Goal: Information Seeking & Learning: Find specific page/section

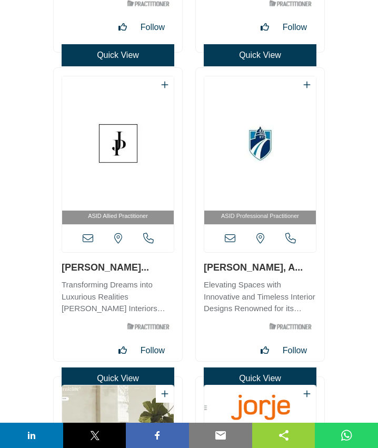
scroll to position [16637, 0]
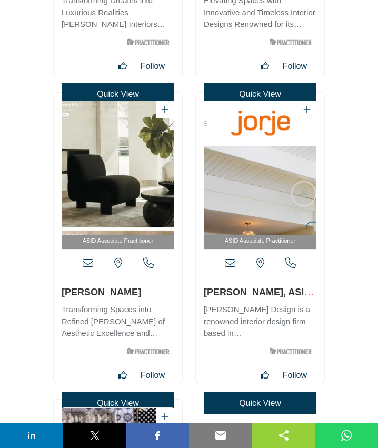
click at [85, 260] on icon at bounding box center [88, 263] width 11 height 11
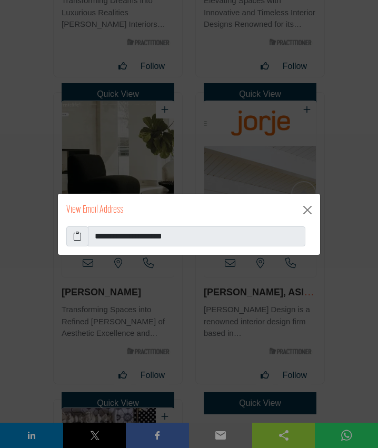
click at [77, 232] on icon at bounding box center [77, 236] width 8 height 13
click at [310, 209] on button "Close" at bounding box center [307, 210] width 17 height 17
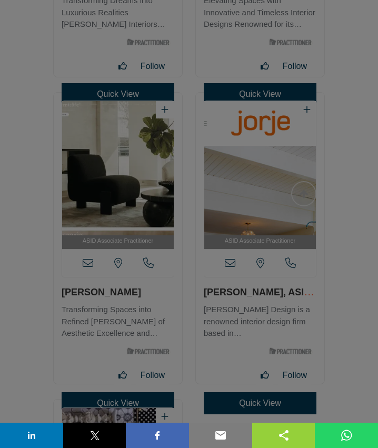
click at [80, 217] on icon at bounding box center [77, 210] width 8 height 13
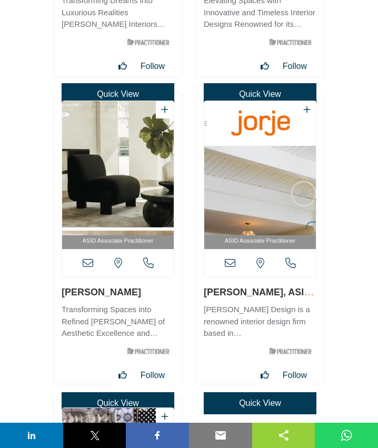
click at [234, 266] on icon at bounding box center [230, 263] width 11 height 11
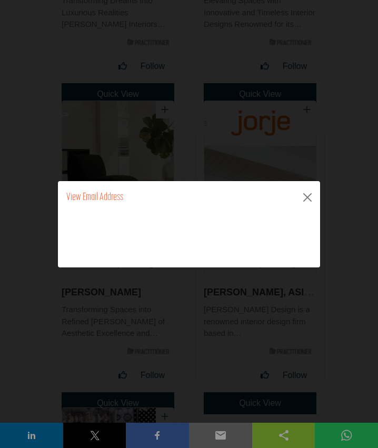
click at [0, 0] on icon at bounding box center [0, 0] width 0 height 0
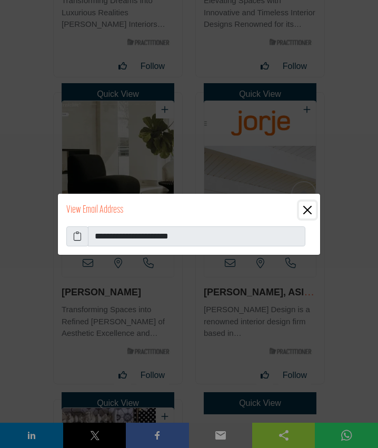
click at [307, 212] on button "Close" at bounding box center [307, 210] width 17 height 17
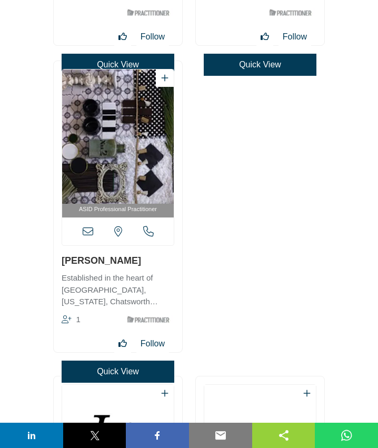
scroll to position [16979, 0]
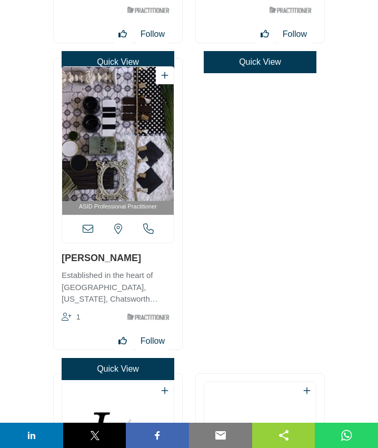
click at [90, 116] on div "ASID Professional Practitioner [US_STATE], [GEOGRAPHIC_DATA]" at bounding box center [118, 155] width 113 height 178
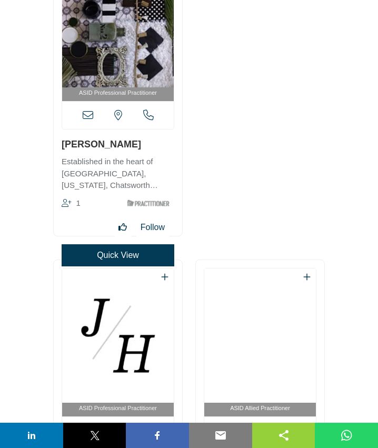
click at [87, 113] on icon at bounding box center [88, 115] width 11 height 11
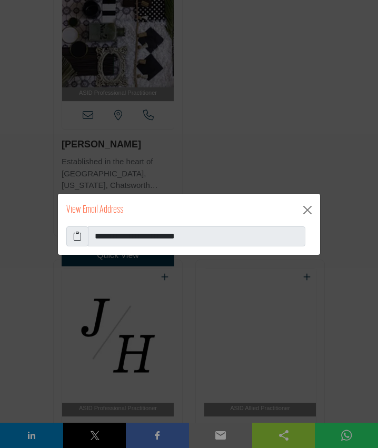
click at [75, 237] on icon at bounding box center [77, 236] width 8 height 13
click at [78, 235] on icon at bounding box center [77, 236] width 8 height 13
click at [304, 209] on button "Close" at bounding box center [307, 210] width 17 height 17
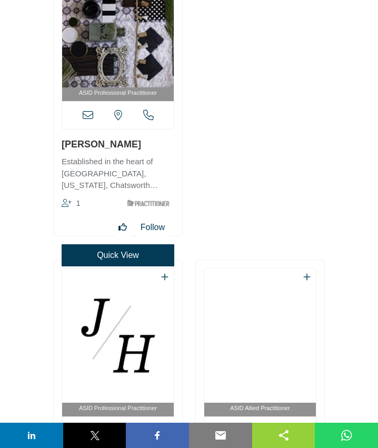
scroll to position [17377, 0]
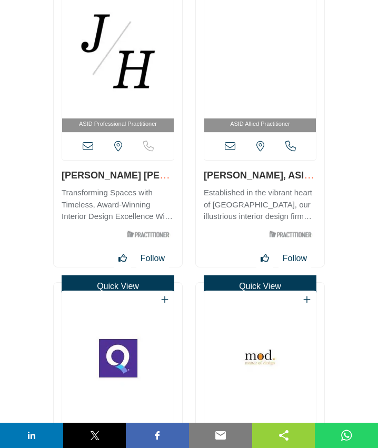
click at [87, 148] on icon at bounding box center [88, 146] width 11 height 11
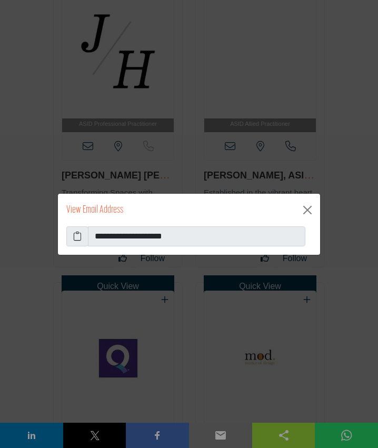
click at [74, 233] on icon at bounding box center [77, 236] width 8 height 13
click at [309, 213] on button "Close" at bounding box center [307, 210] width 17 height 17
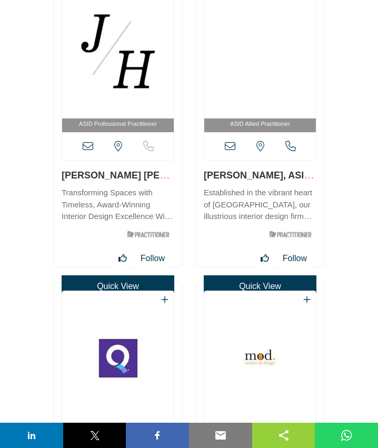
click at [229, 149] on icon at bounding box center [230, 146] width 11 height 11
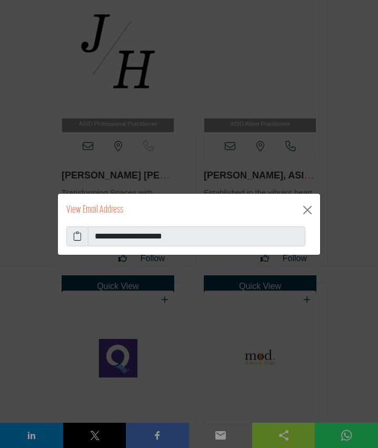
click at [76, 234] on icon at bounding box center [77, 236] width 8 height 13
click at [311, 212] on button "Close" at bounding box center [307, 210] width 17 height 17
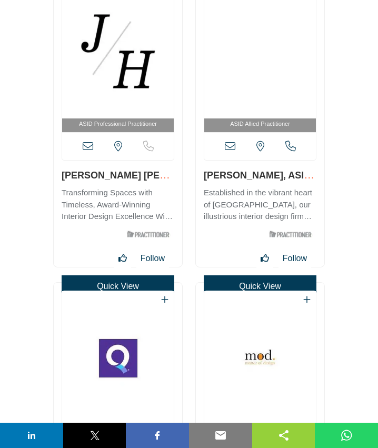
scroll to position [17548, 0]
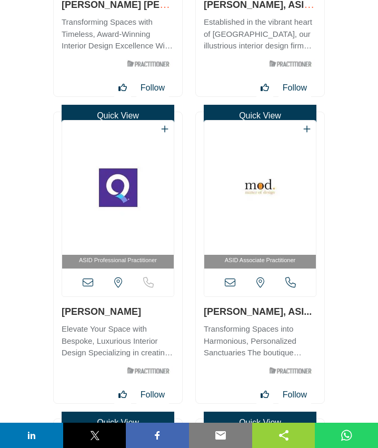
click at [90, 281] on icon at bounding box center [88, 283] width 11 height 11
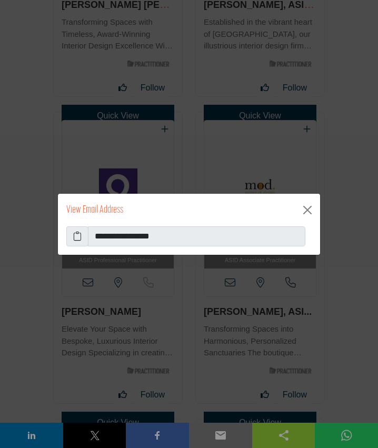
click at [76, 234] on icon at bounding box center [77, 236] width 8 height 13
click at [77, 236] on icon at bounding box center [77, 236] width 8 height 13
click at [308, 210] on button "Close" at bounding box center [307, 210] width 17 height 17
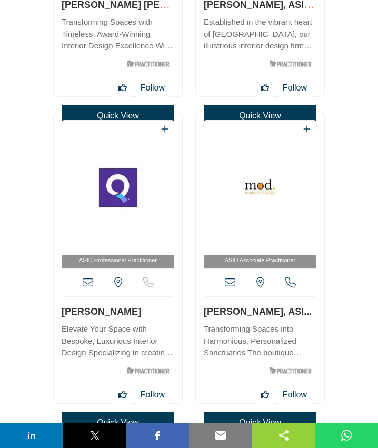
click at [230, 282] on icon at bounding box center [230, 283] width 11 height 11
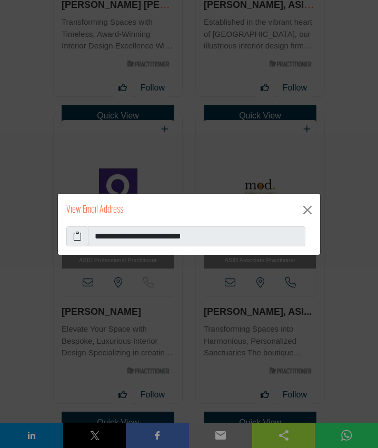
click at [80, 238] on icon at bounding box center [77, 236] width 8 height 13
click at [309, 210] on button "Close" at bounding box center [307, 210] width 17 height 17
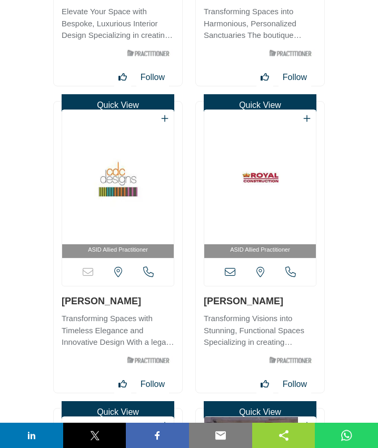
scroll to position [17889, 0]
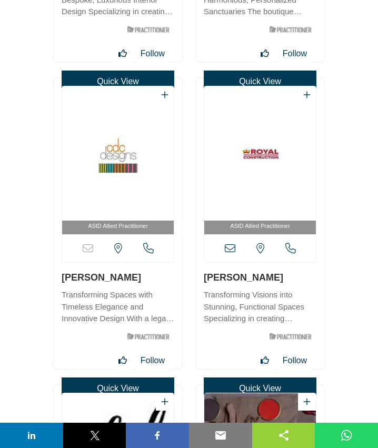
click at [231, 251] on icon at bounding box center [230, 248] width 11 height 11
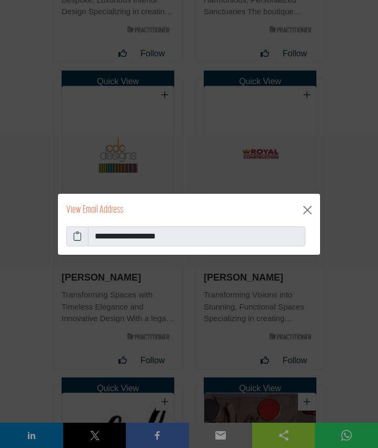
click at [79, 238] on icon at bounding box center [77, 236] width 8 height 13
click at [308, 211] on button "Close" at bounding box center [307, 210] width 17 height 17
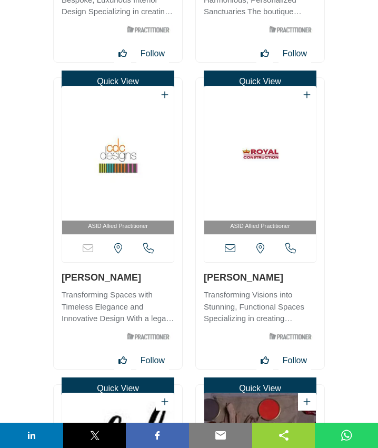
scroll to position [18230, 0]
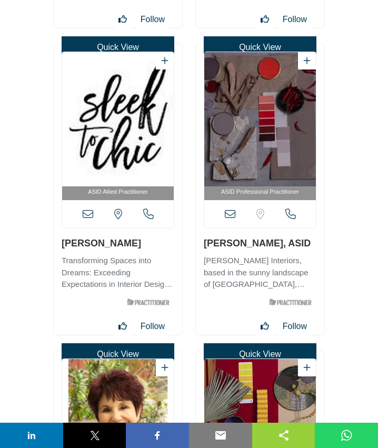
click at [89, 213] on icon at bounding box center [88, 214] width 11 height 11
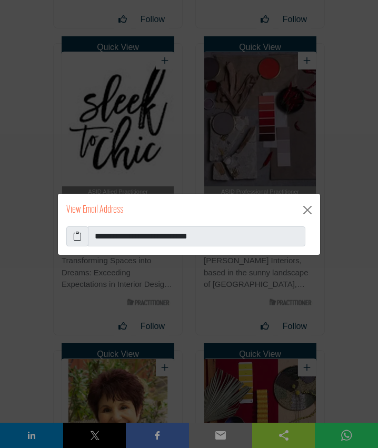
click at [74, 232] on icon at bounding box center [77, 236] width 8 height 13
click at [313, 208] on button "Close" at bounding box center [307, 210] width 17 height 17
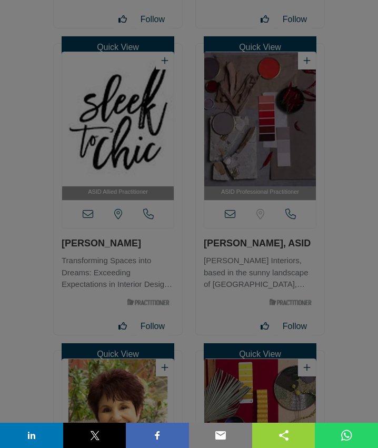
click at [308, 192] on button "Close" at bounding box center [307, 183] width 17 height 17
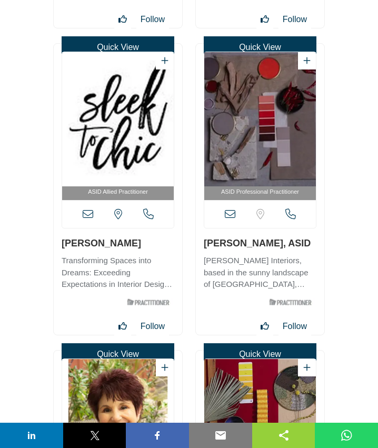
click at [230, 217] on icon at bounding box center [230, 214] width 11 height 11
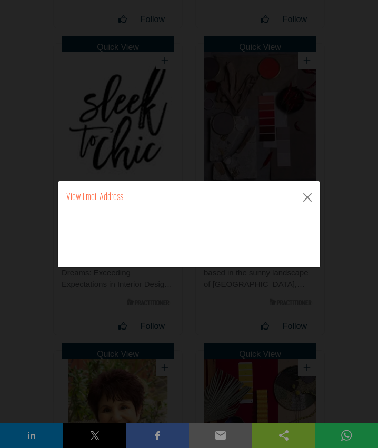
click at [0, 0] on icon at bounding box center [0, 0] width 0 height 0
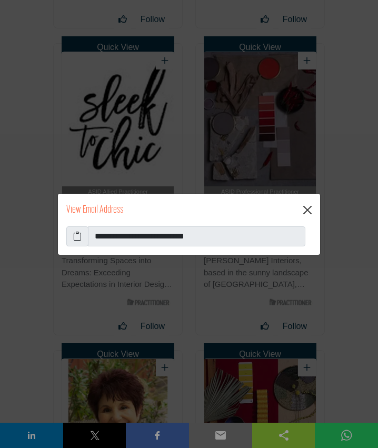
click at [308, 210] on button "Close" at bounding box center [307, 210] width 17 height 17
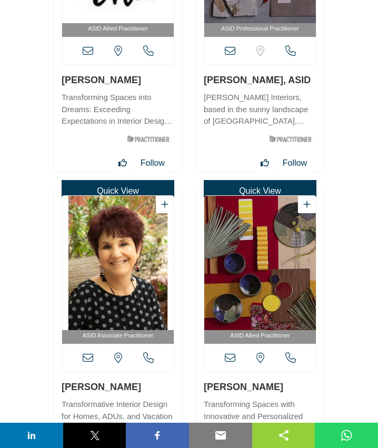
scroll to position [18458, 0]
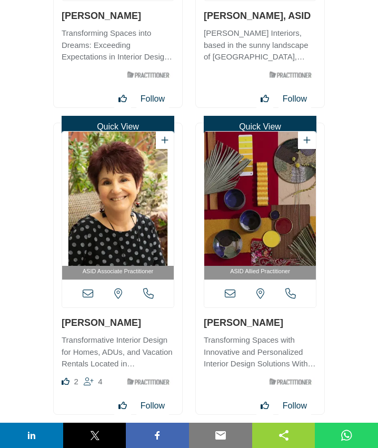
click at [81, 295] on div "[US_STATE], [GEOGRAPHIC_DATA]" at bounding box center [118, 294] width 112 height 28
click at [86, 294] on icon at bounding box center [88, 294] width 11 height 11
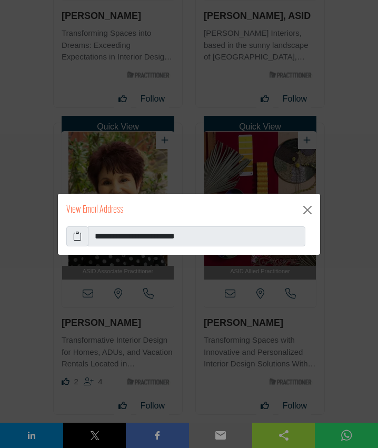
click at [74, 233] on icon at bounding box center [77, 236] width 8 height 13
click at [311, 213] on button "Close" at bounding box center [307, 210] width 17 height 17
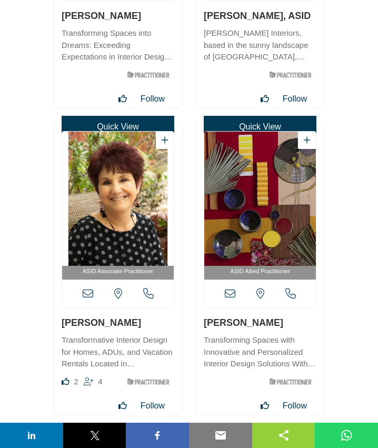
click at [228, 294] on icon at bounding box center [230, 294] width 11 height 11
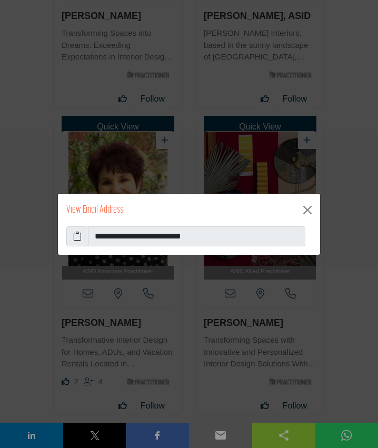
click at [80, 238] on icon at bounding box center [77, 236] width 8 height 13
click at [72, 239] on span at bounding box center [77, 237] width 22 height 20
click at [76, 237] on icon at bounding box center [77, 236] width 8 height 13
click at [306, 210] on button "Close" at bounding box center [307, 210] width 17 height 17
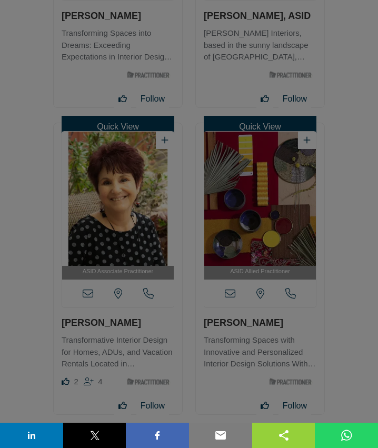
click at [305, 192] on button "Close" at bounding box center [307, 183] width 17 height 17
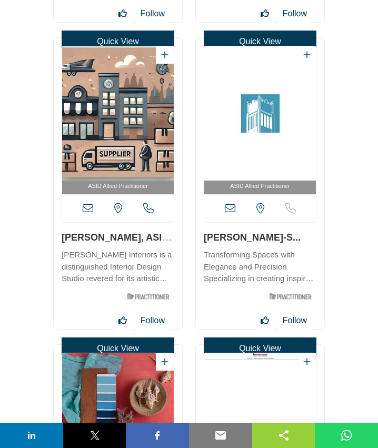
scroll to position [18907, 0]
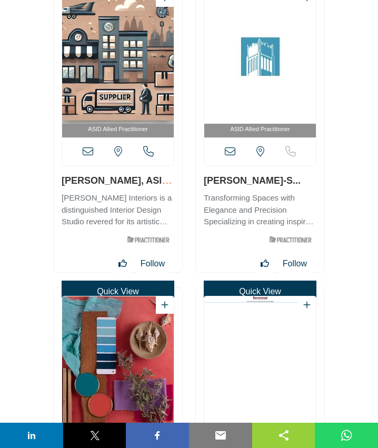
click at [87, 152] on icon at bounding box center [88, 151] width 11 height 11
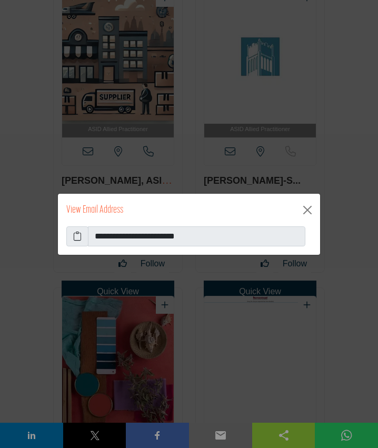
click at [74, 237] on icon at bounding box center [77, 236] width 8 height 13
click at [312, 208] on button "Close" at bounding box center [307, 210] width 17 height 17
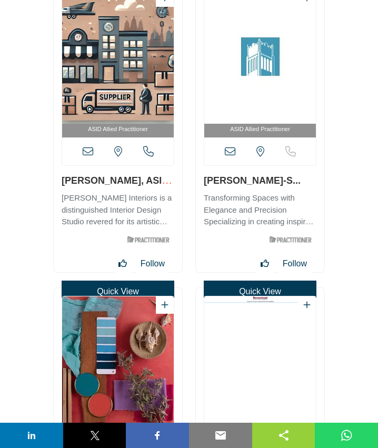
click at [227, 156] on icon at bounding box center [230, 151] width 11 height 11
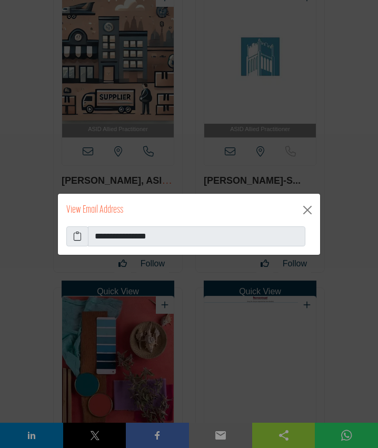
click at [76, 235] on icon at bounding box center [77, 236] width 8 height 13
click at [76, 237] on icon at bounding box center [77, 236] width 8 height 13
click at [309, 207] on button "Close" at bounding box center [307, 210] width 17 height 17
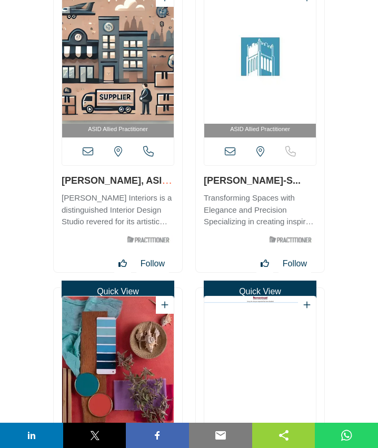
scroll to position [19192, 0]
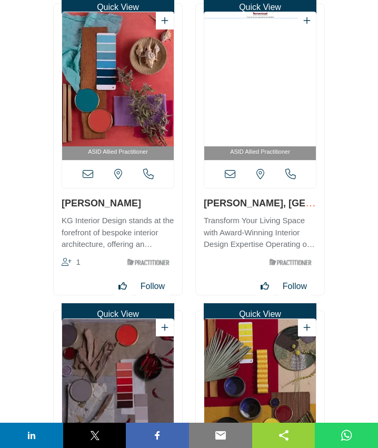
click at [89, 175] on icon at bounding box center [88, 174] width 11 height 11
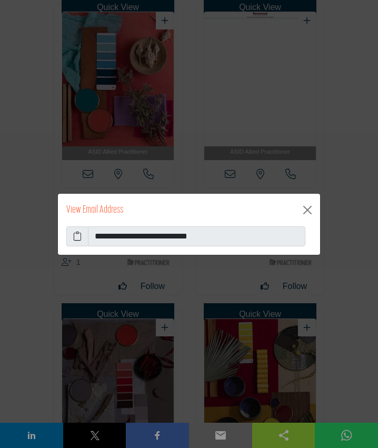
click at [78, 240] on icon at bounding box center [77, 236] width 8 height 13
click at [309, 209] on button "Close" at bounding box center [307, 210] width 17 height 17
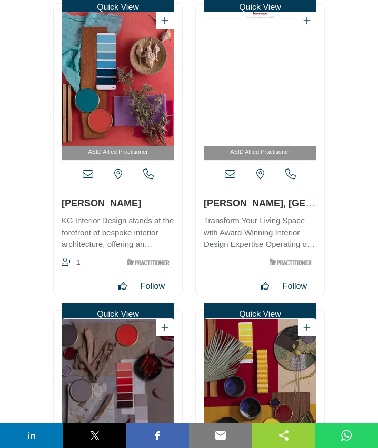
click at [228, 177] on icon at bounding box center [230, 174] width 11 height 11
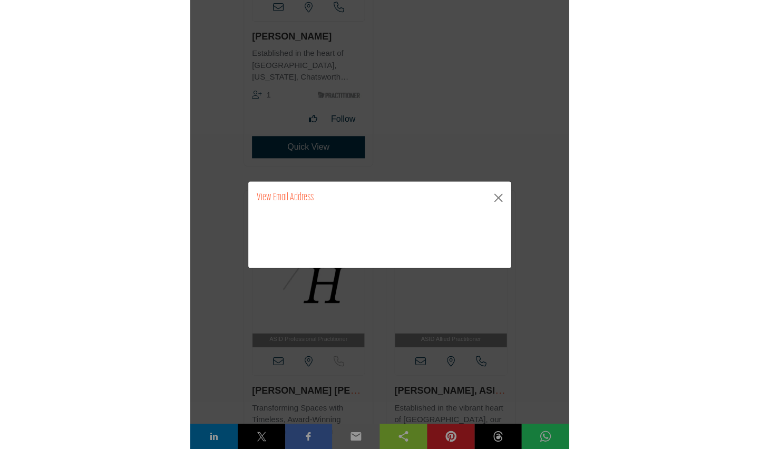
scroll to position [17480, 0]
